Goal: Task Accomplishment & Management: Manage account settings

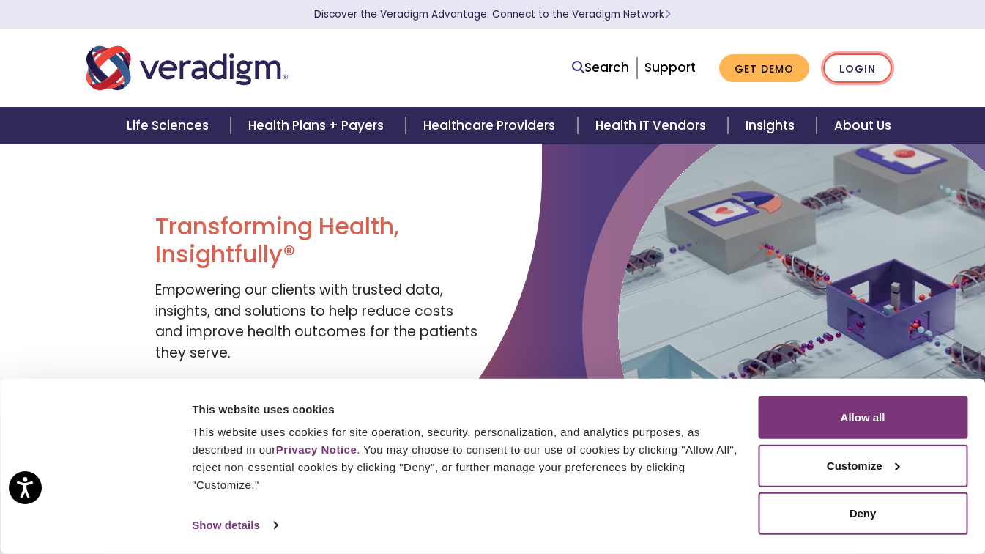
click at [861, 69] on link "Login" at bounding box center [857, 68] width 69 height 30
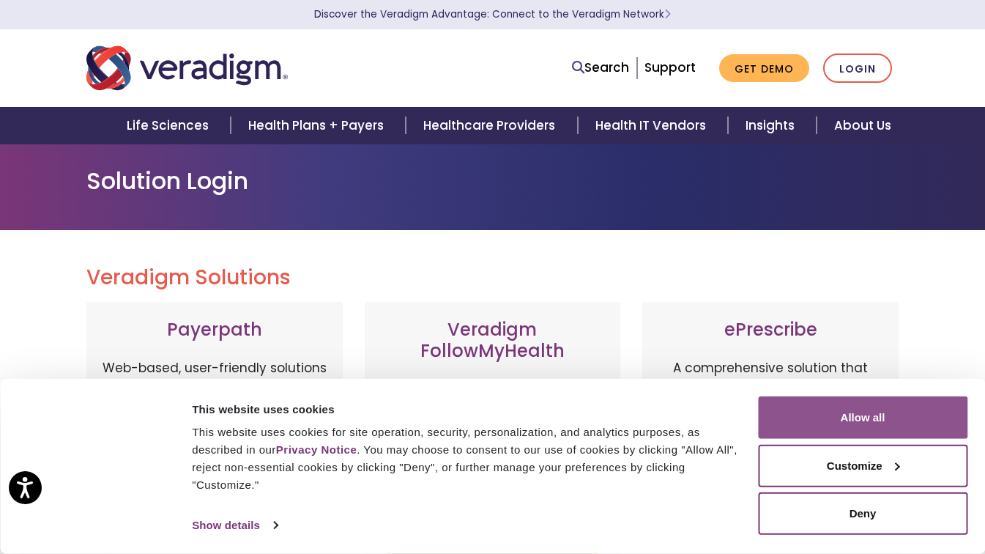
click at [876, 413] on button "Allow all" at bounding box center [862, 417] width 209 height 42
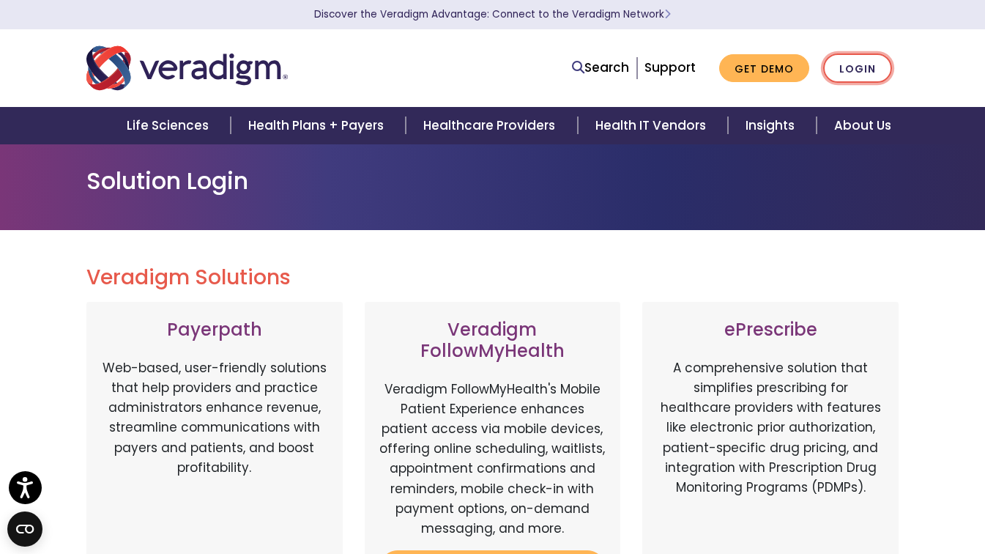
click at [867, 57] on link "Login" at bounding box center [857, 68] width 69 height 30
click at [847, 67] on link "Login" at bounding box center [857, 68] width 69 height 30
